Goal: Navigation & Orientation: Find specific page/section

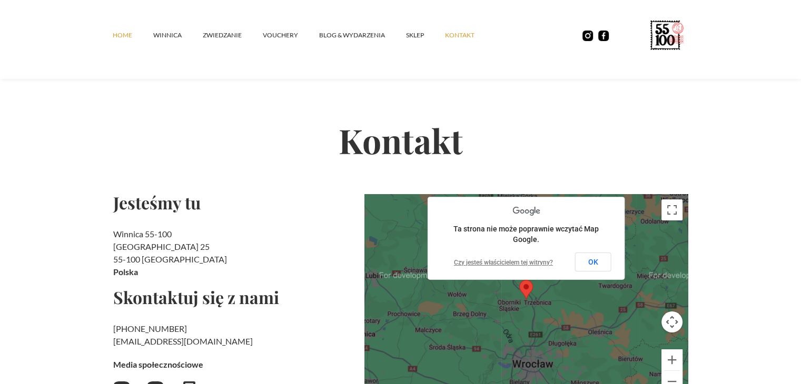
click at [132, 36] on link "Home" at bounding box center [133, 35] width 41 height 32
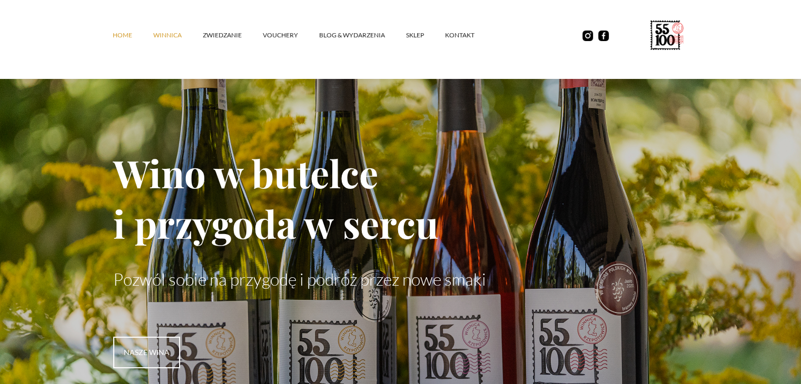
click at [173, 38] on link "winnica" at bounding box center [177, 35] width 49 height 32
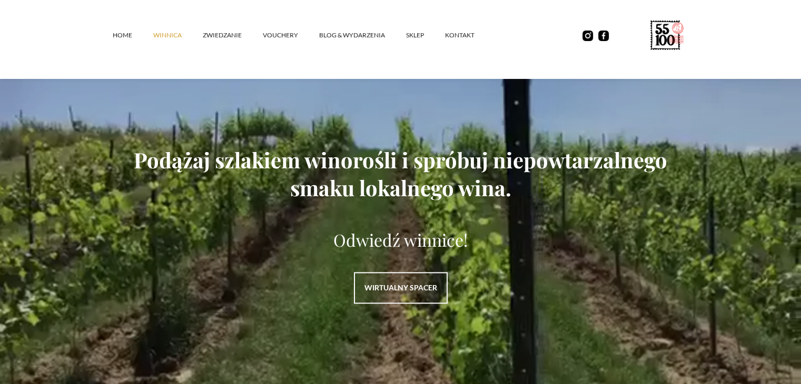
scroll to position [1316, 0]
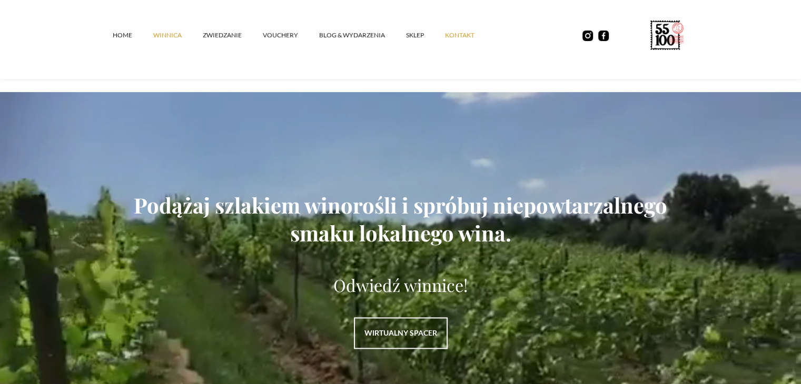
click at [462, 28] on link "kontakt" at bounding box center [470, 35] width 51 height 32
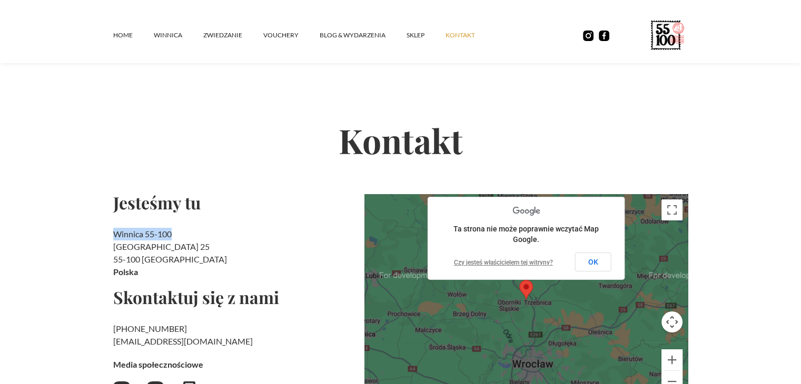
drag, startPoint x: 107, startPoint y: 234, endPoint x: 182, endPoint y: 235, distance: 74.8
click at [182, 235] on section "Kontakt Jesteśmy tu Winnica 55-100 Rzepotowice 25 55-100 Trzebnica [GEOGRAPHIC_…" at bounding box center [400, 257] width 801 height 446
click at [124, 233] on h2 "Winnica 55-100 [STREET_ADDRESS]" at bounding box center [234, 253] width 243 height 51
drag, startPoint x: 119, startPoint y: 234, endPoint x: 176, endPoint y: 244, distance: 58.3
click at [176, 244] on h2 "Winnica 55-100 [STREET_ADDRESS]" at bounding box center [234, 253] width 243 height 51
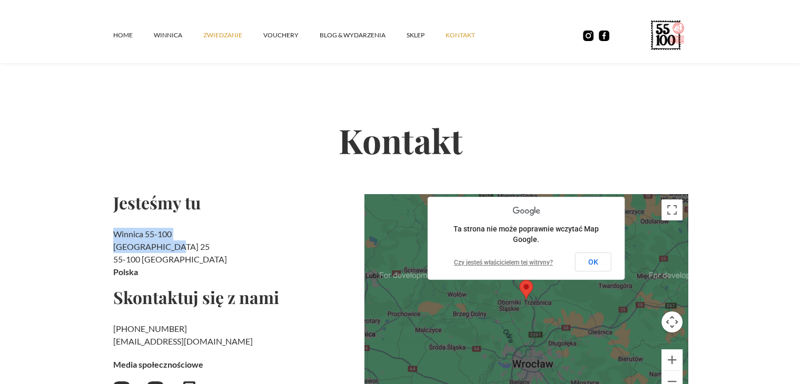
click at [211, 33] on link "ZWIEDZANIE" at bounding box center [233, 35] width 60 height 32
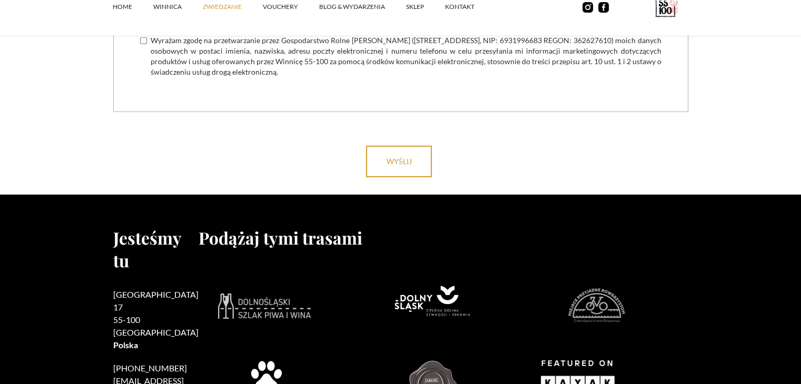
scroll to position [3129, 0]
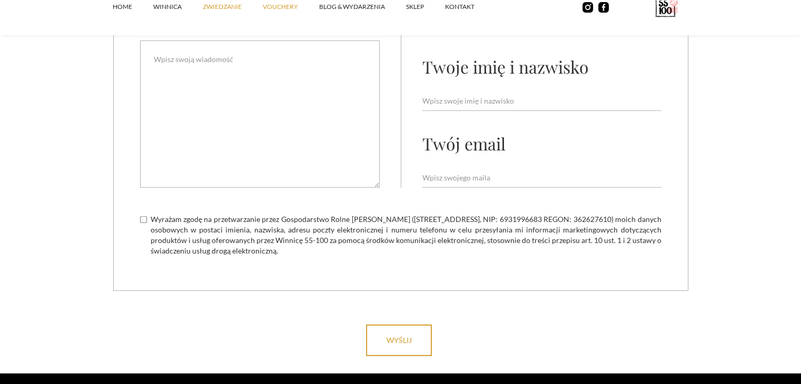
click at [284, 13] on link "vouchery" at bounding box center [291, 7] width 56 height 32
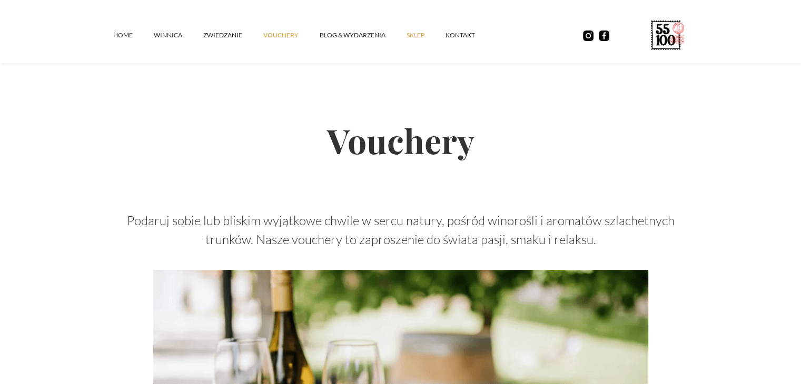
click at [419, 38] on link "SKLEP" at bounding box center [425, 35] width 39 height 32
